Goal: Task Accomplishment & Management: Manage account settings

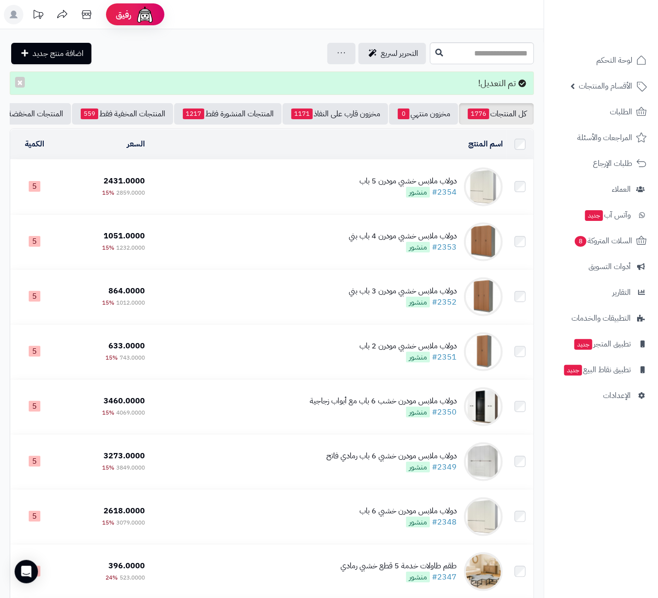
click at [313, 9] on header "رفيق ! الطلبات معالجة مكتمل إرجاع المنتجات العملاء المتواجدون الان 1570 عملاء م…" at bounding box center [329, 14] width 658 height 29
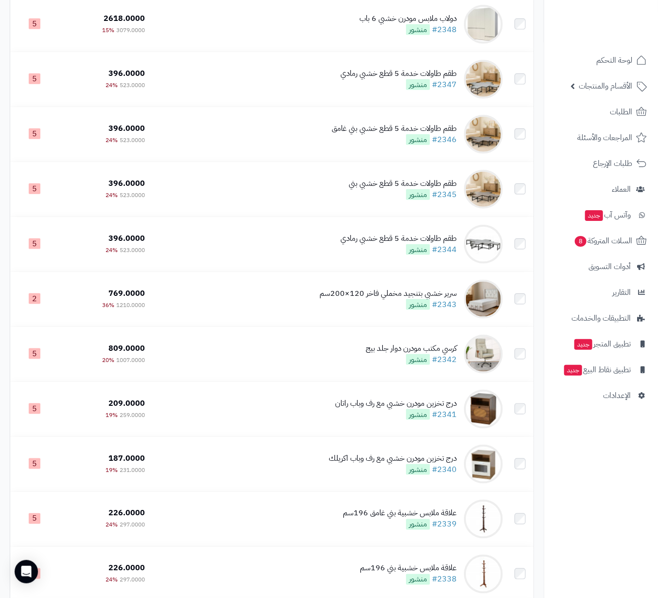
scroll to position [523, 0]
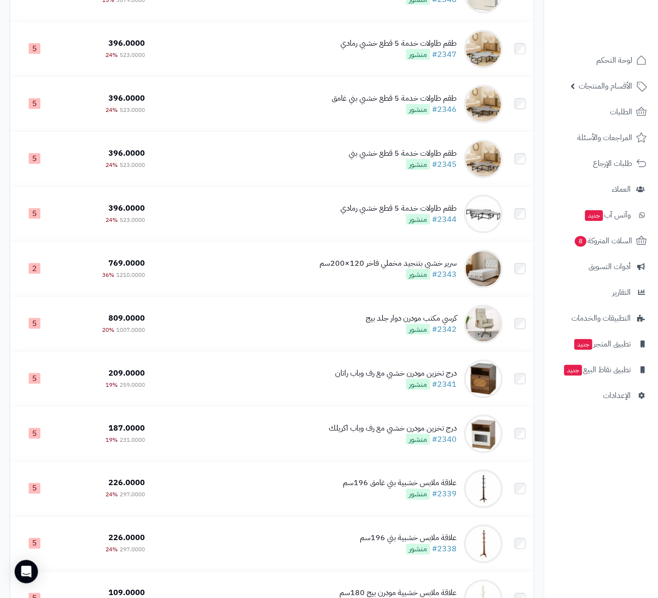
click at [575, 450] on nav "لوحة التحكم الأقسام والمنتجات المنتجات الأقسام الماركات مواصفات المنتجات مواصفا…" at bounding box center [601, 311] width 114 height 598
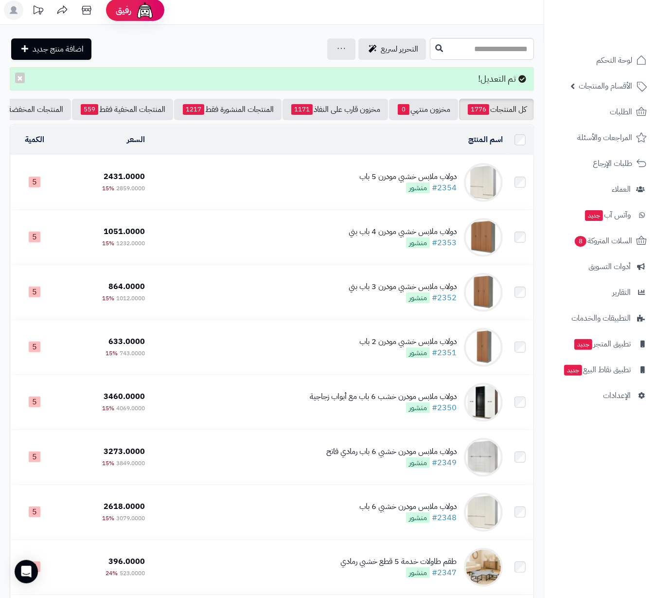
scroll to position [0, 0]
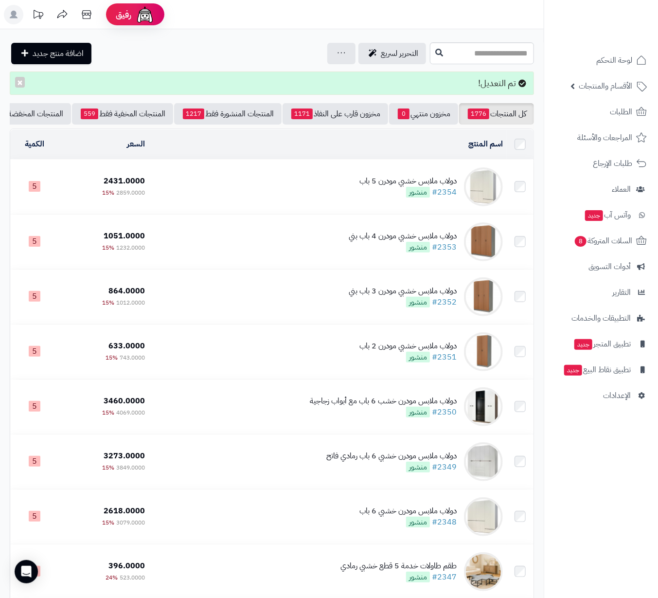
click at [154, 45] on div "التحرير لسريع جرد مخزون المنتجات جرد مخزون الخيارات فقط تعديل أسعار المنتجات ال…" at bounding box center [219, 53] width 418 height 21
click at [171, 45] on div "التحرير لسريع جرد مخزون المنتجات جرد مخزون الخيارات فقط تعديل أسعار المنتجات ال…" at bounding box center [219, 53] width 418 height 21
click at [180, 62] on div "التحرير لسريع جرد مخزون المنتجات جرد مخزون الخيارات فقط تعديل أسعار المنتجات ال…" at bounding box center [219, 53] width 418 height 21
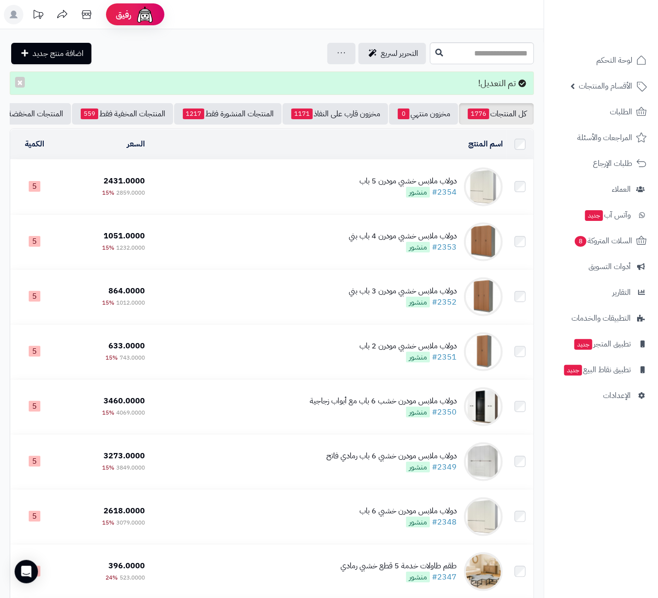
click at [166, 61] on div "التحرير لسريع جرد مخزون المنتجات جرد مخزون الخيارات فقط تعديل أسعار المنتجات ال…" at bounding box center [219, 53] width 418 height 21
click at [235, 53] on div "التحرير لسريع جرد مخزون المنتجات جرد مخزون الخيارات فقط تعديل أسعار المنتجات ال…" at bounding box center [219, 53] width 418 height 21
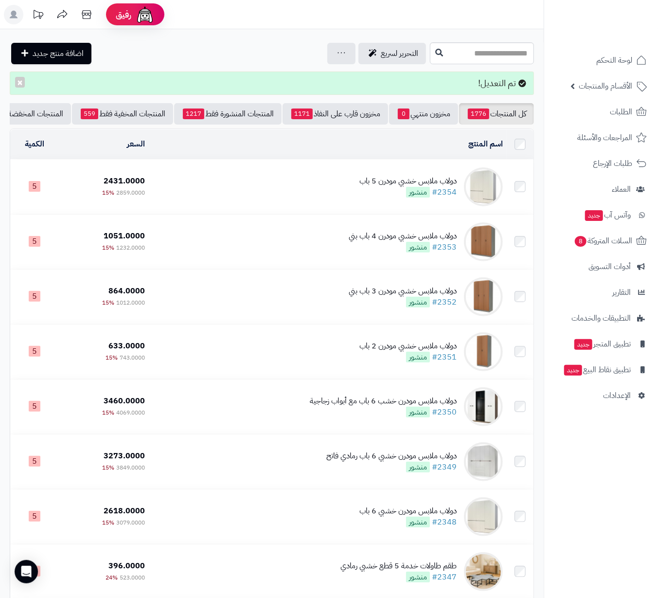
click at [223, 47] on div "التحرير لسريع جرد مخزون المنتجات جرد مخزون الخيارات فقط تعديل أسعار المنتجات ال…" at bounding box center [219, 53] width 418 height 21
click at [153, 58] on div "التحرير لسريع جرد مخزون المنتجات جرد مخزون الخيارات فقط تعديل أسعار المنتجات ال…" at bounding box center [219, 53] width 418 height 21
